Goal: Task Accomplishment & Management: Manage account settings

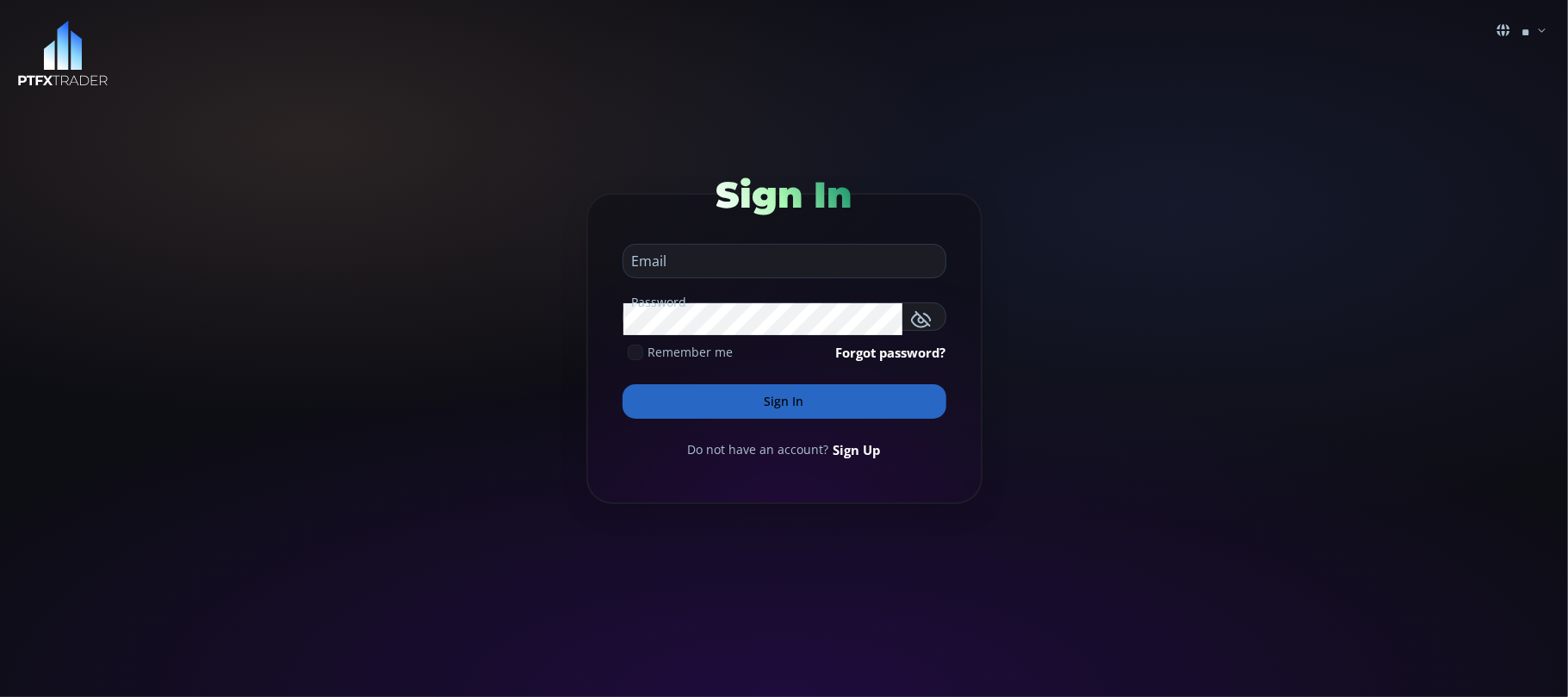
type input "**********"
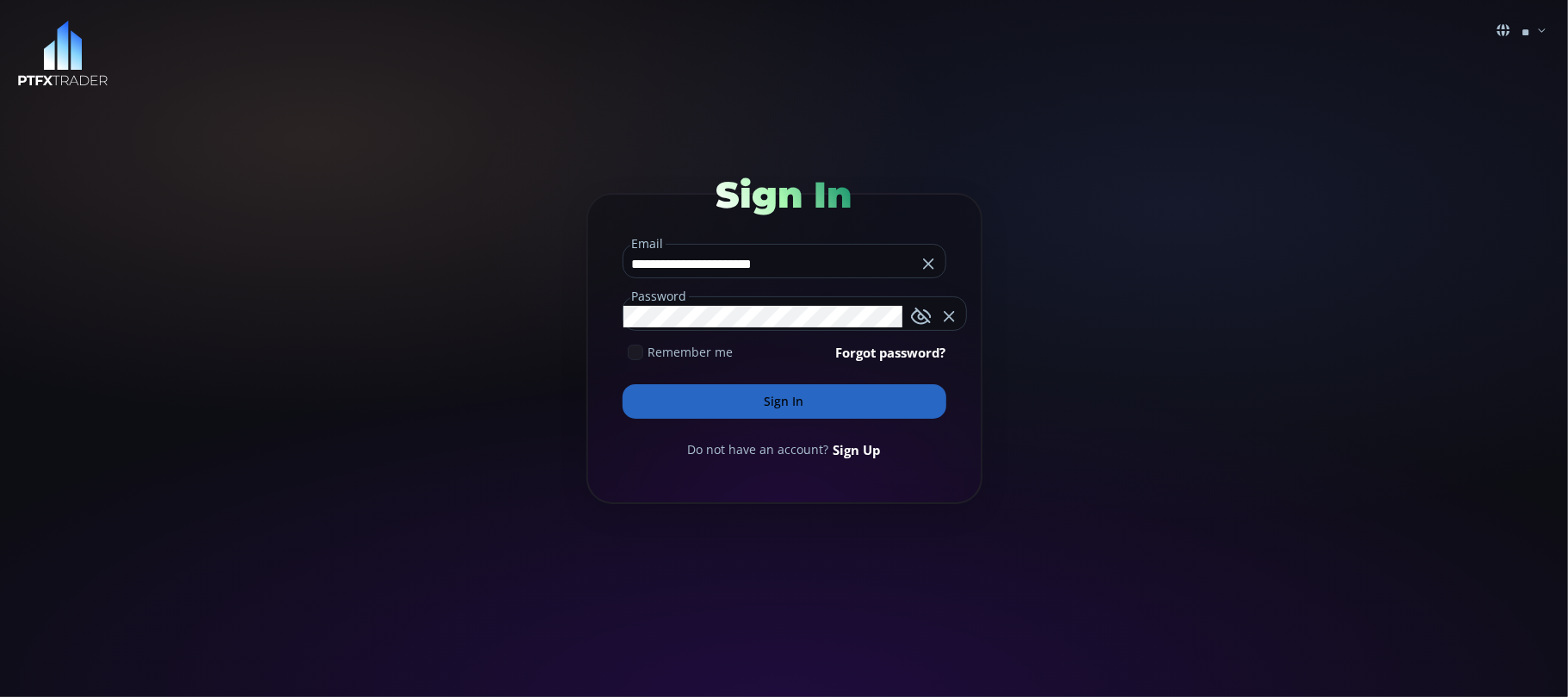
click at [837, 259] on input "**********" at bounding box center [769, 263] width 293 height 28
click at [784, 397] on button "Sign In" at bounding box center [784, 401] width 323 height 34
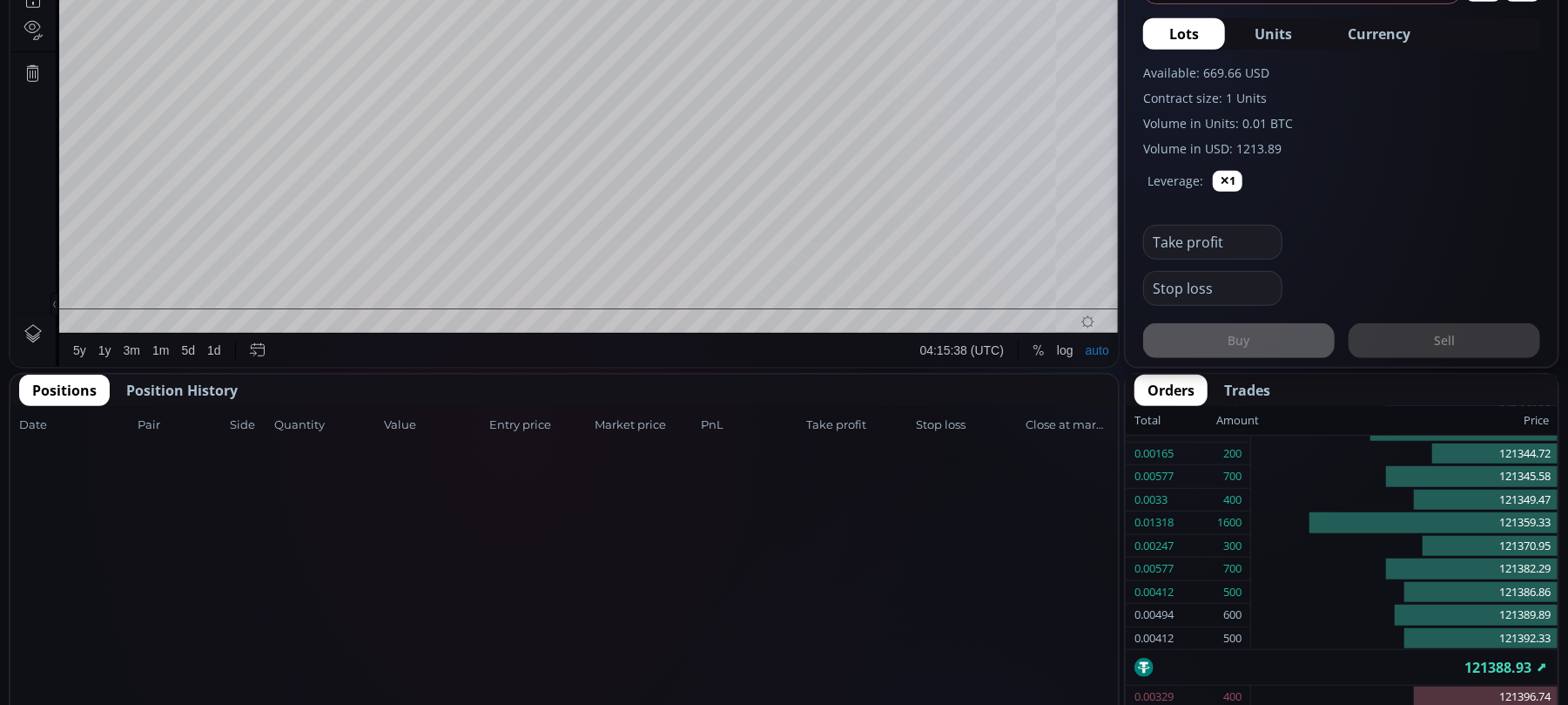
click at [185, 381] on span "Position History" at bounding box center [181, 390] width 111 height 21
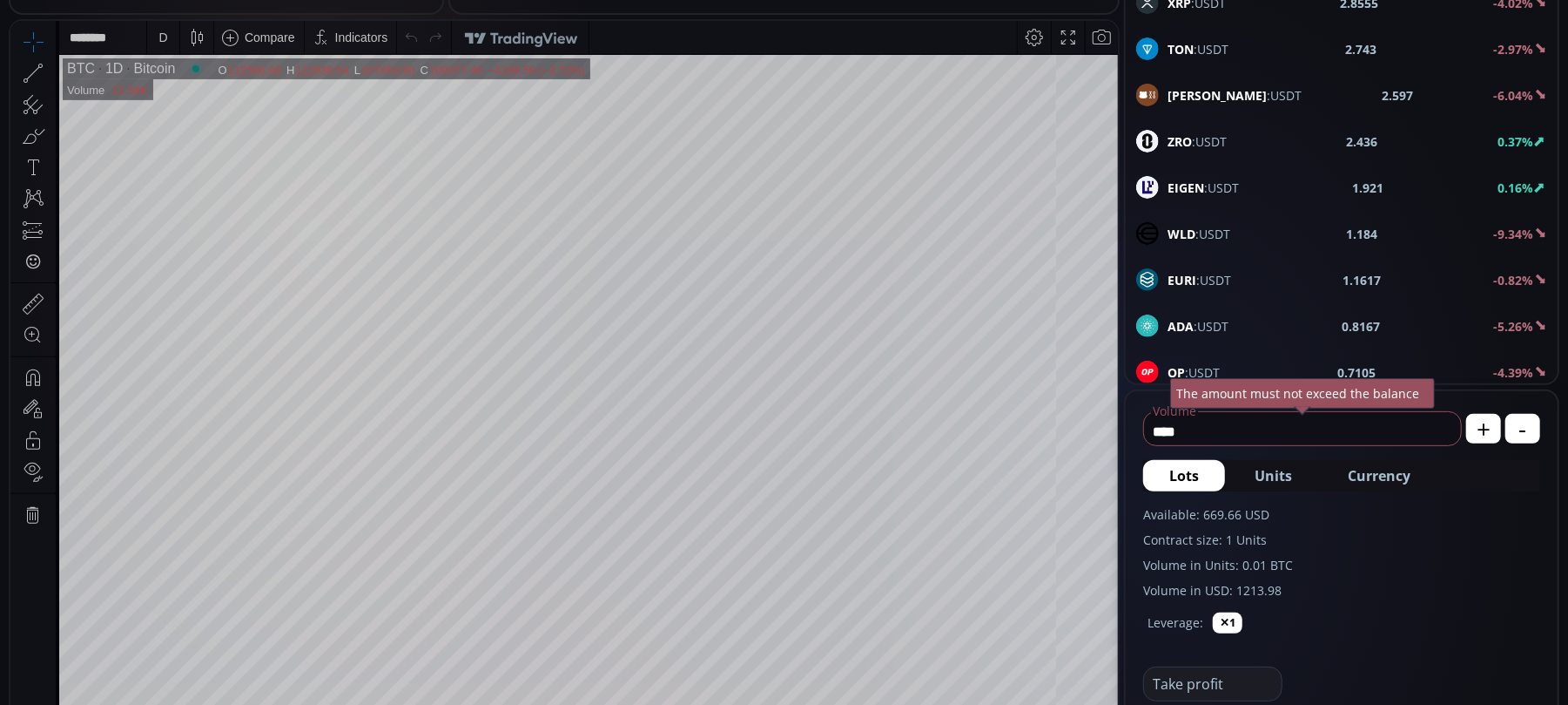
scroll to position [232, 0]
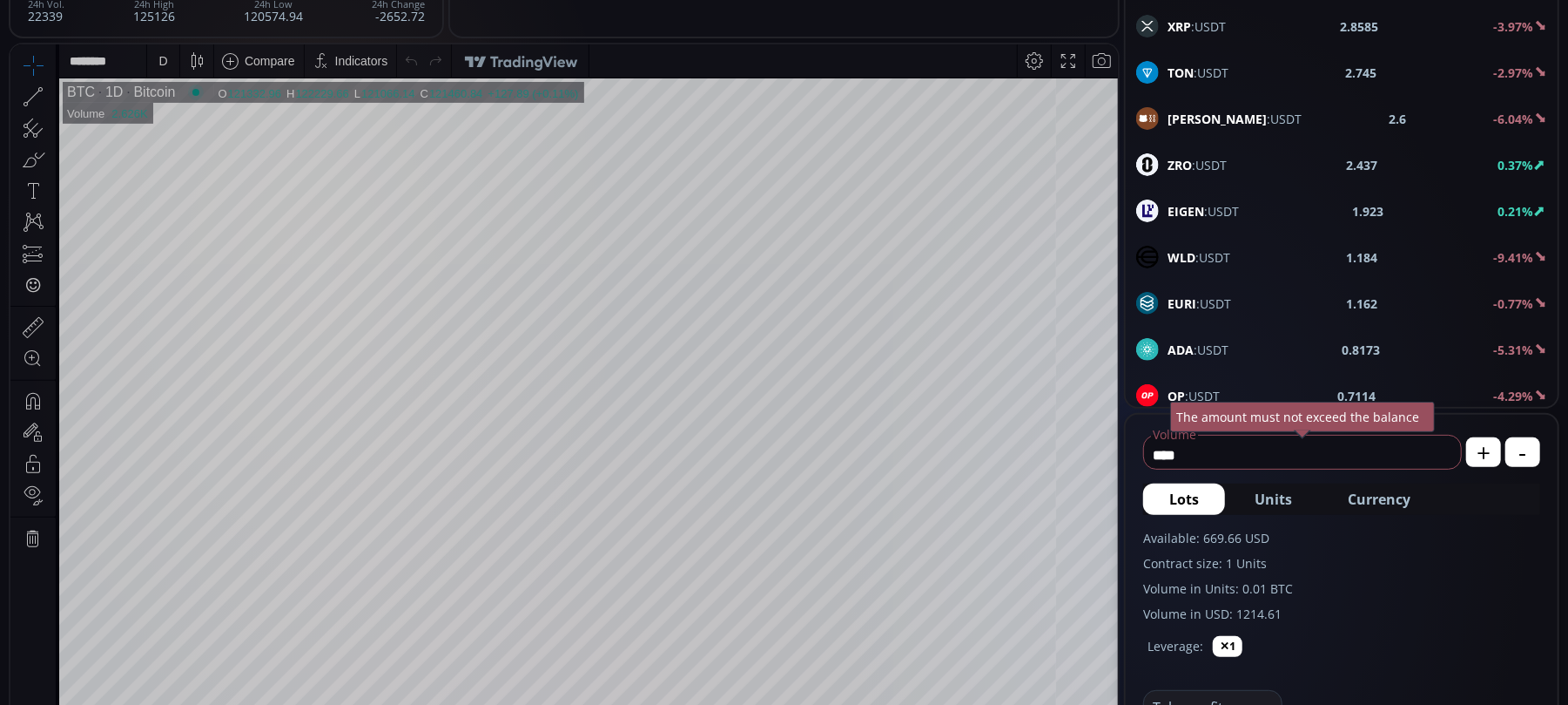
click at [51, 94] on icon at bounding box center [52, 96] width 4 height 6
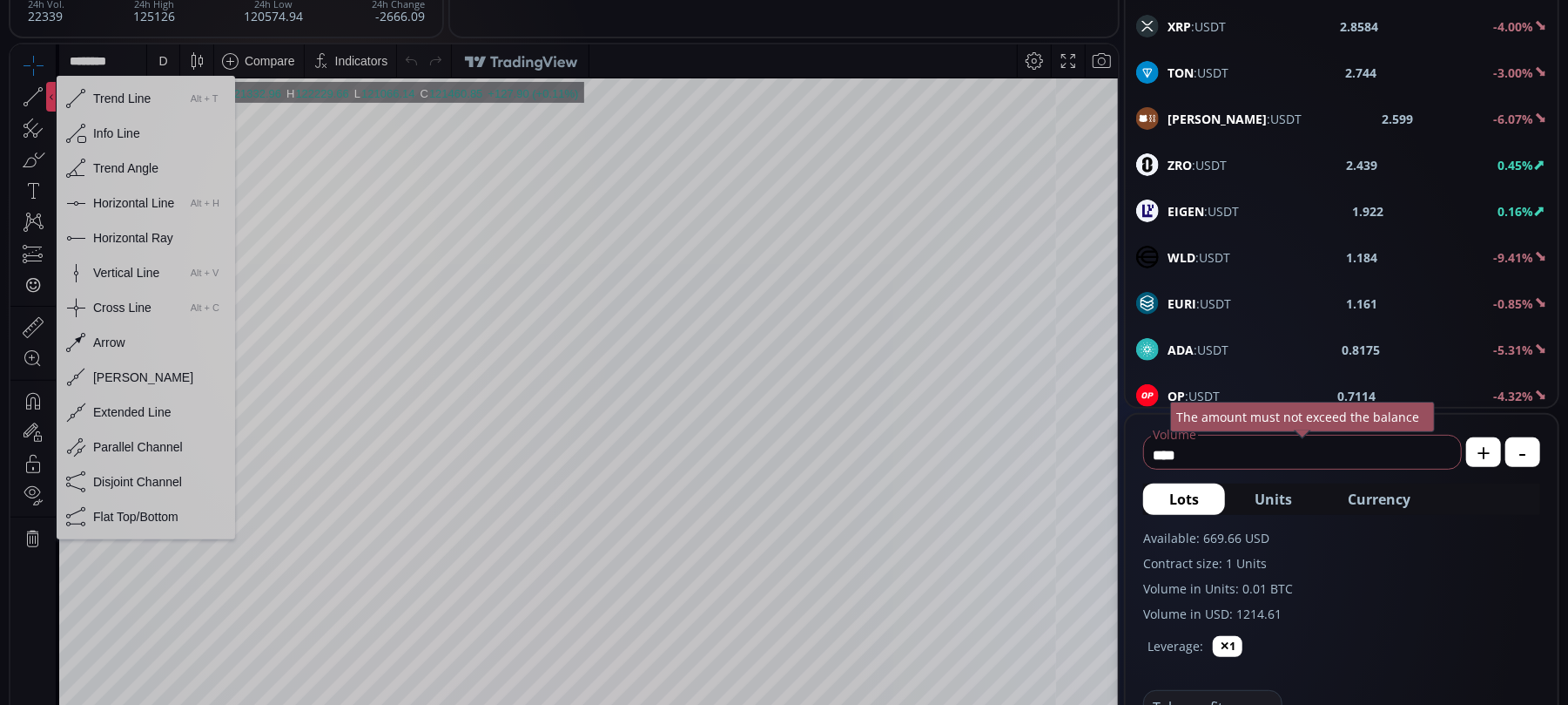
click at [98, 201] on div "Horizontal Line" at bounding box center [133, 201] width 81 height 14
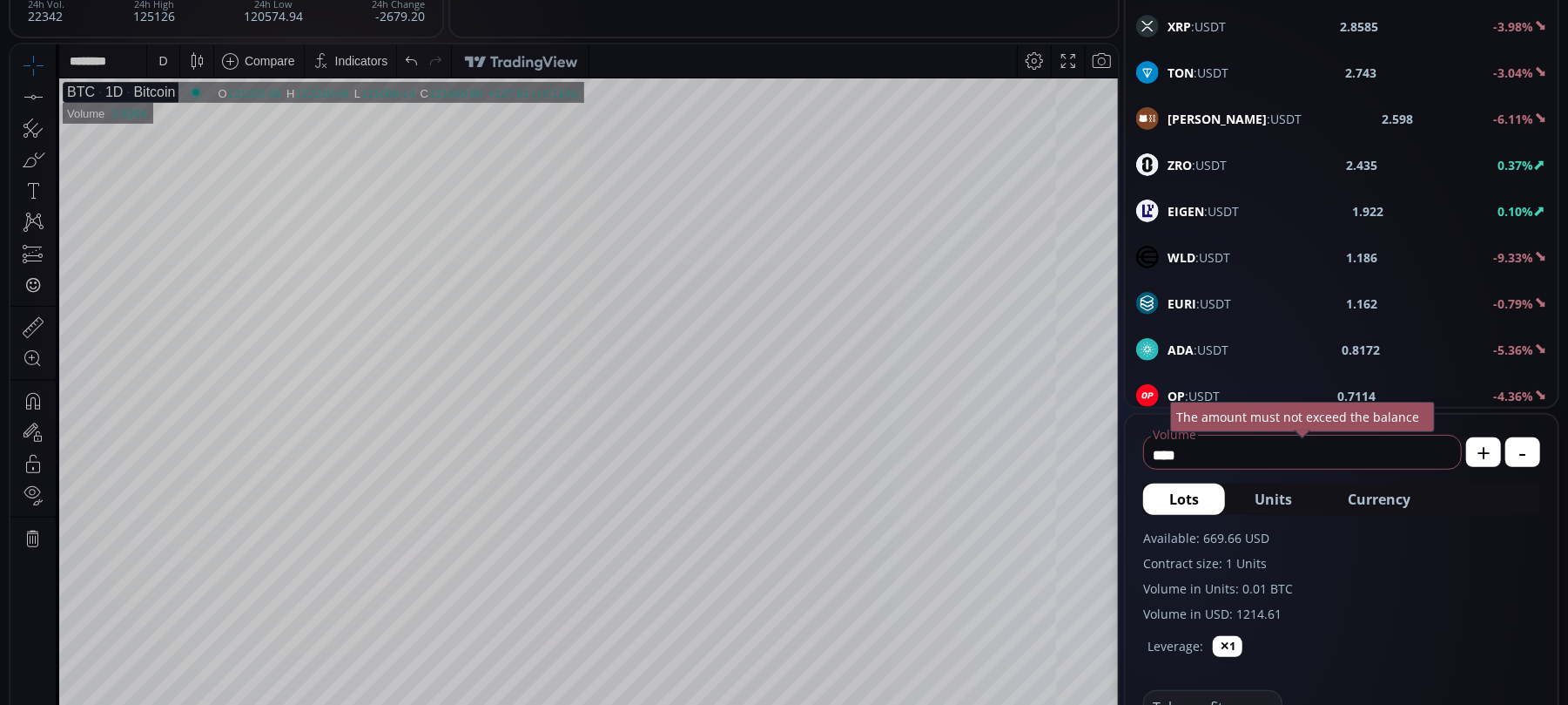
click at [50, 93] on icon at bounding box center [52, 96] width 4 height 6
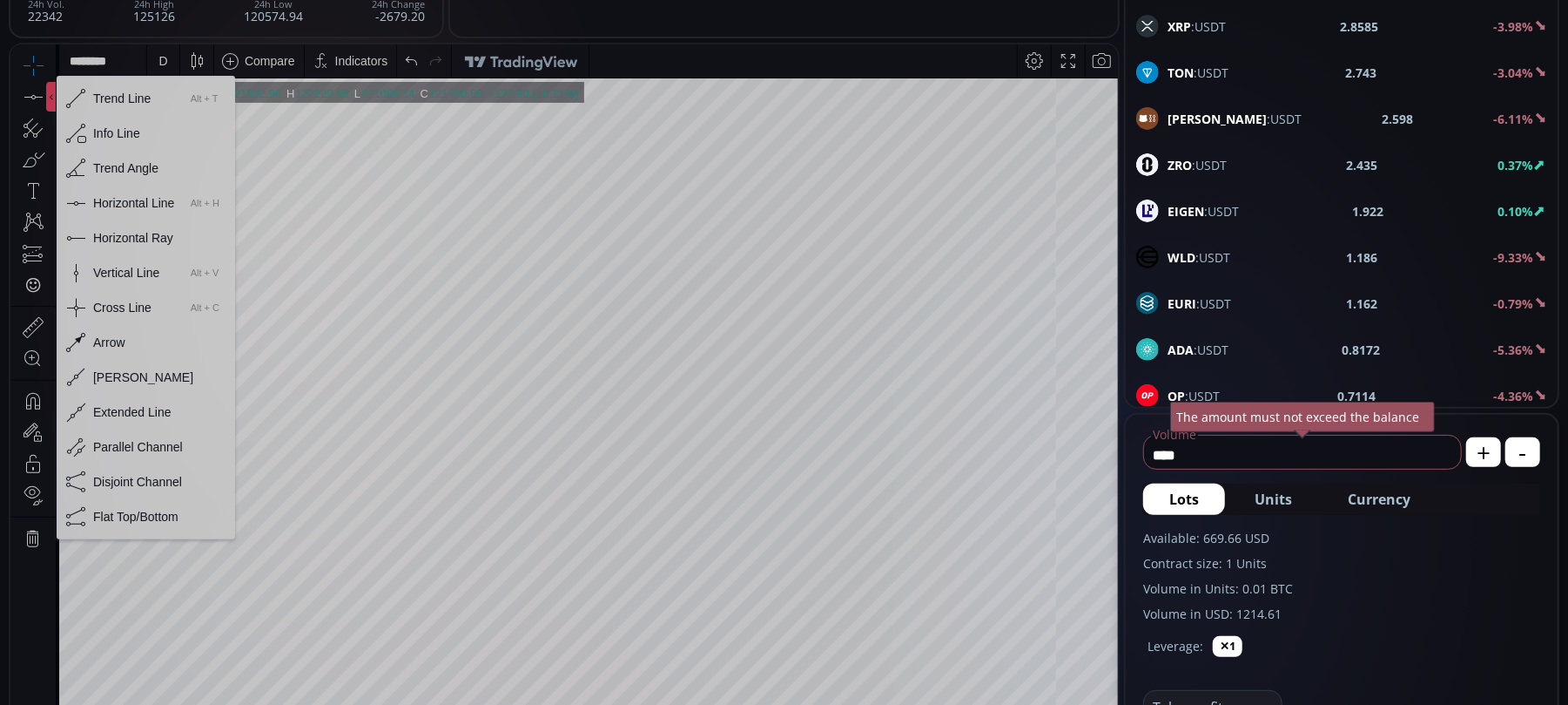
click at [101, 195] on div "Horizontal Line" at bounding box center [133, 201] width 81 height 14
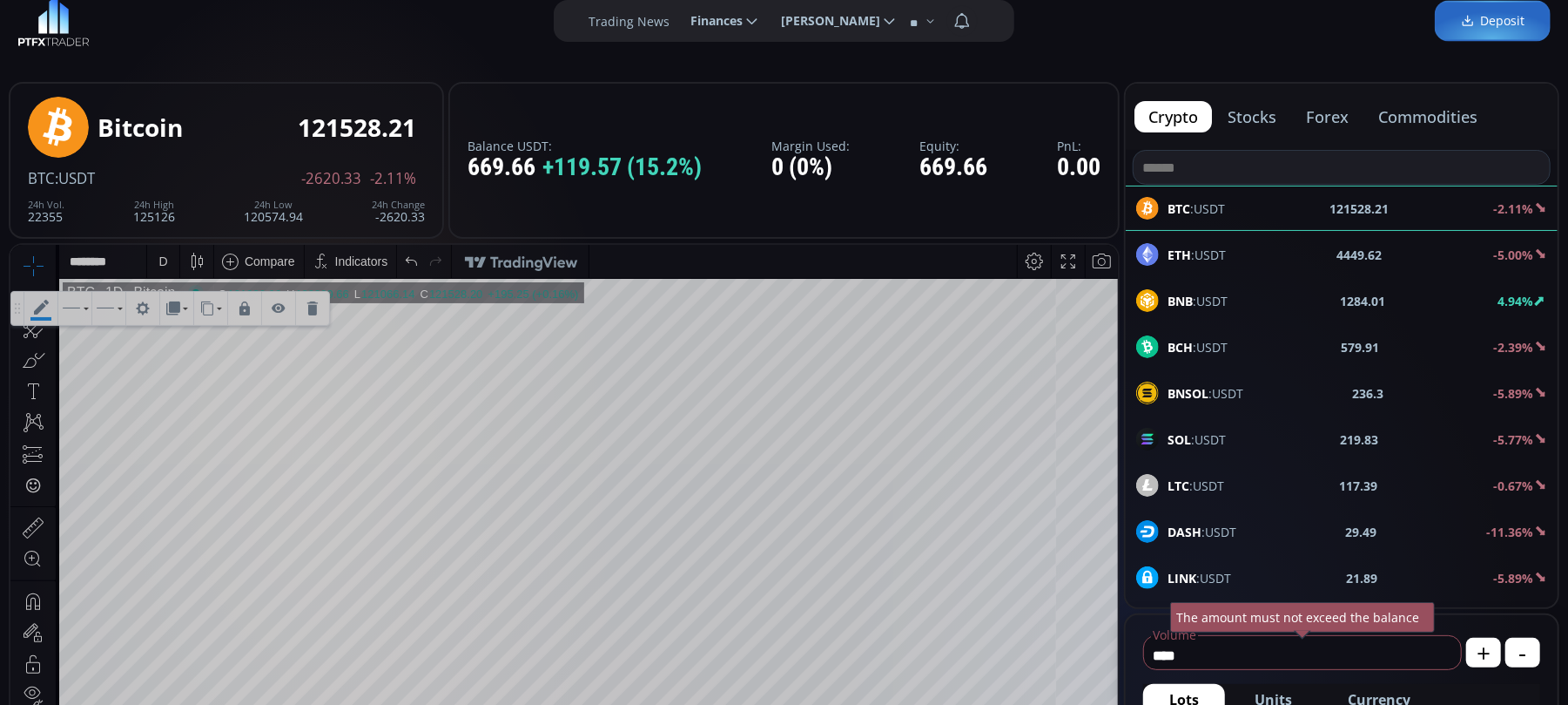
scroll to position [0, 0]
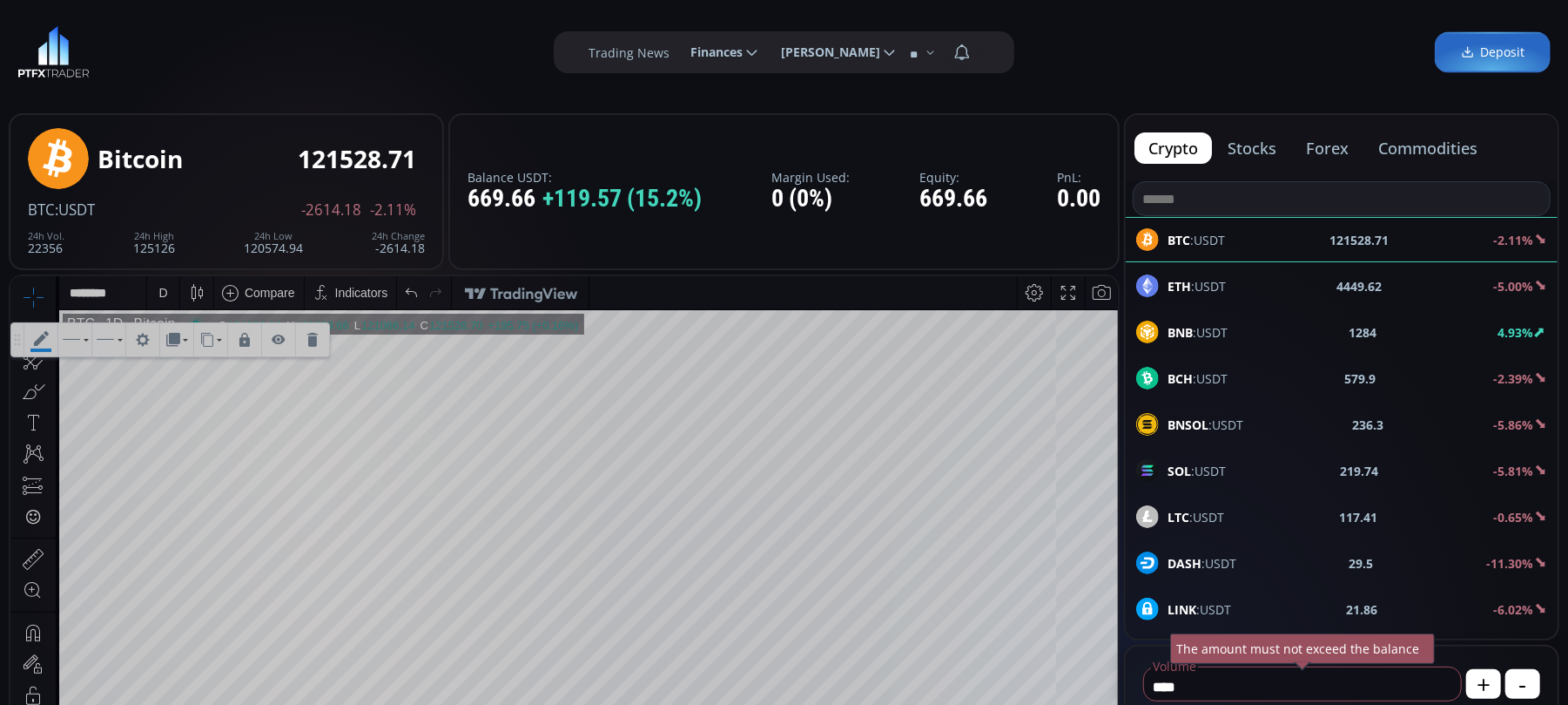
click at [1178, 334] on b "BNB" at bounding box center [1180, 333] width 25 height 16
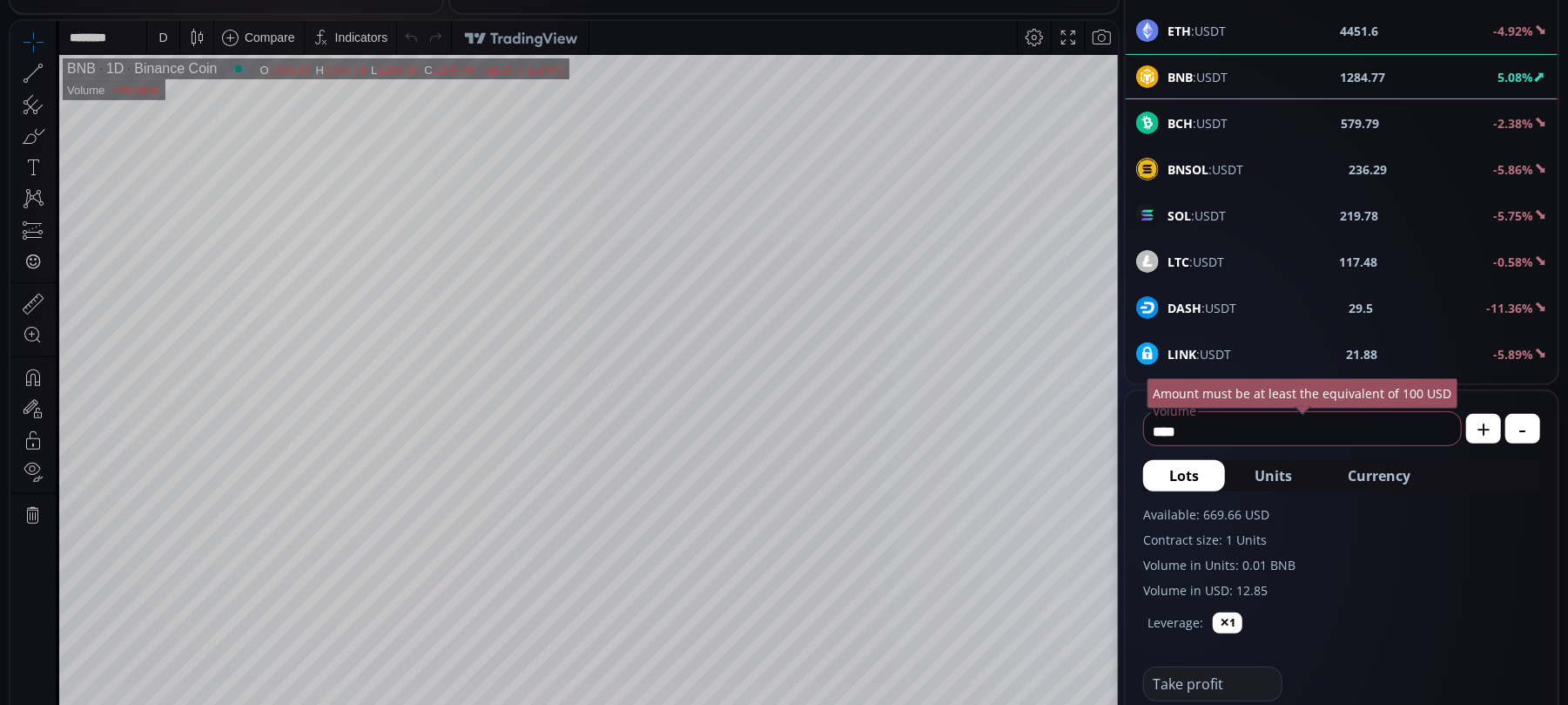
scroll to position [232, 0]
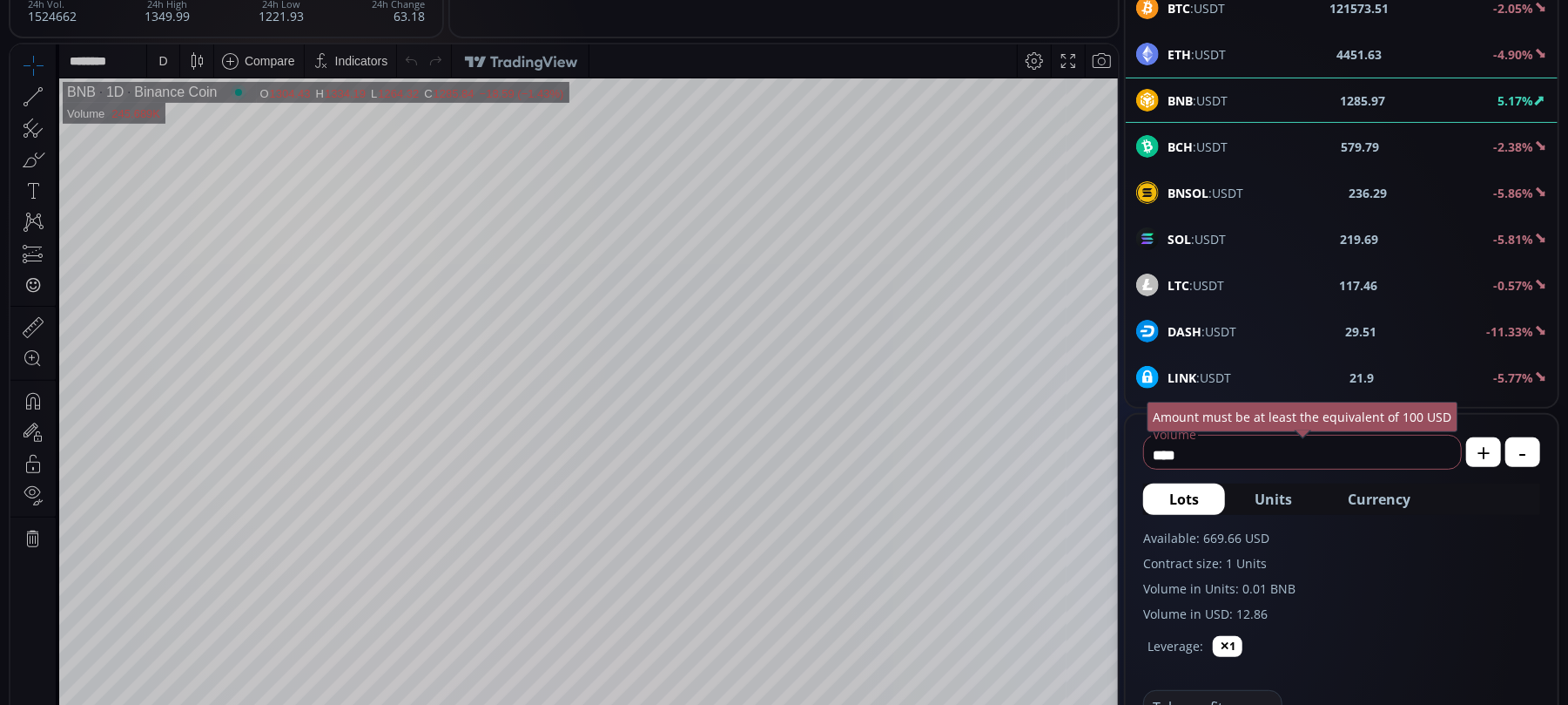
click at [160, 60] on div "D" at bounding box center [163, 60] width 9 height 14
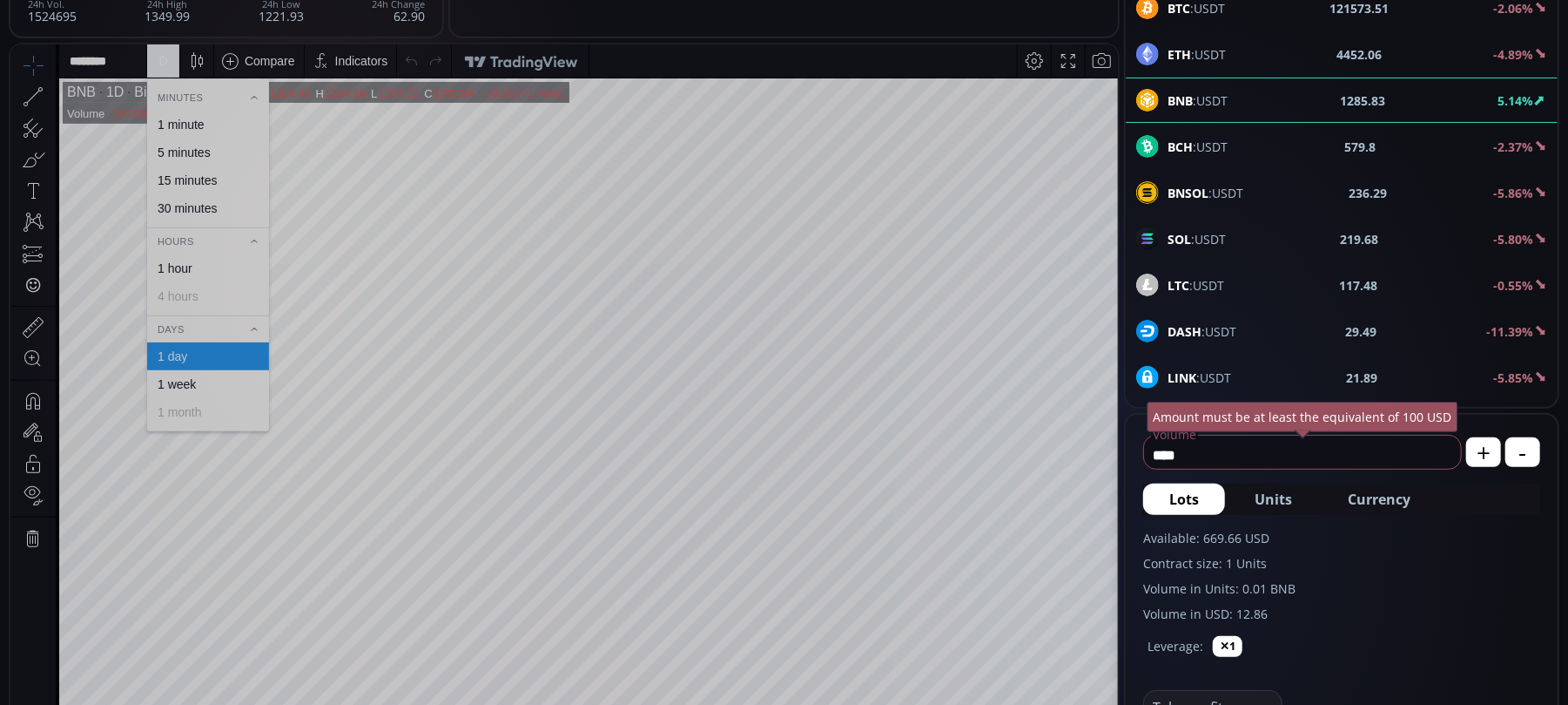
click at [185, 267] on div "1 hour" at bounding box center [175, 266] width 34 height 14
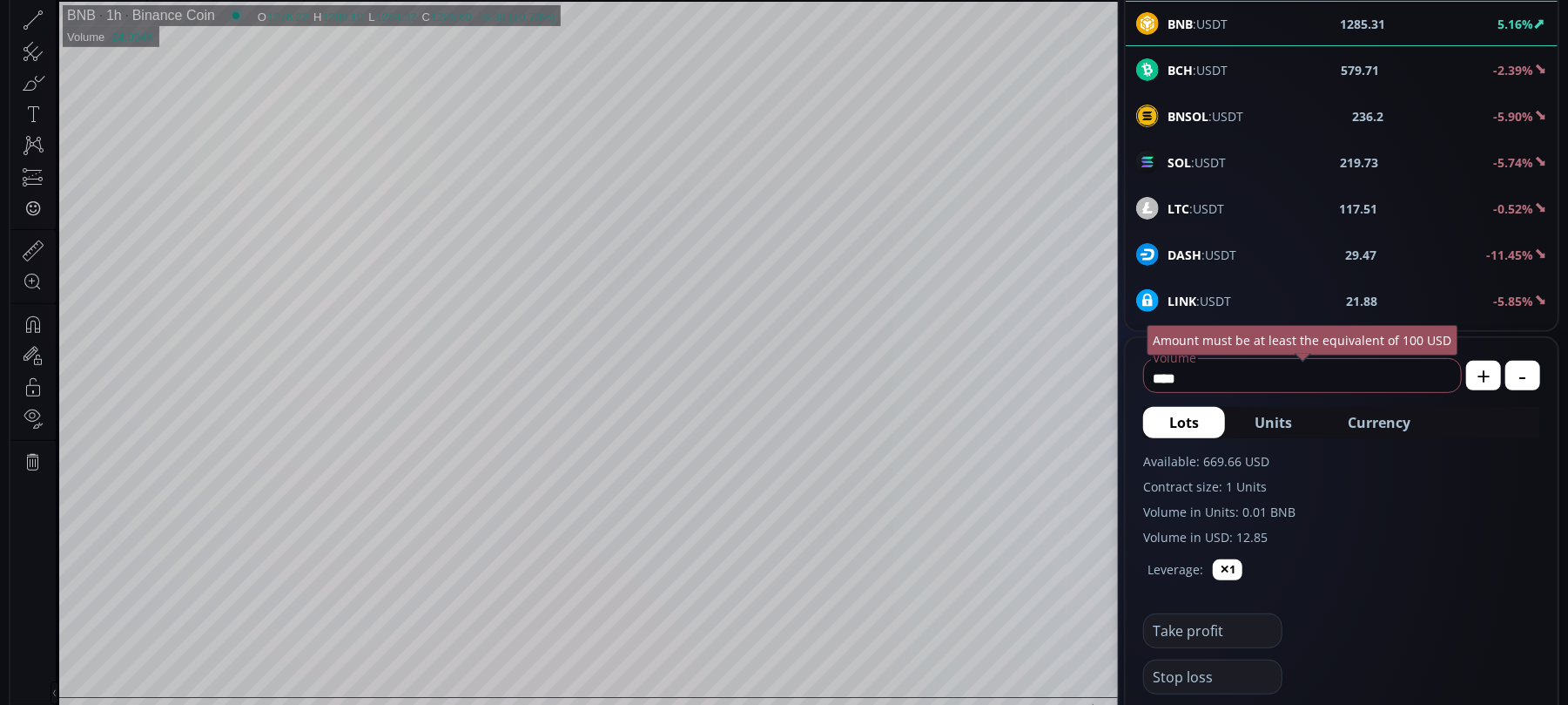
scroll to position [349, 0]
